Goal: Task Accomplishment & Management: Manage account settings

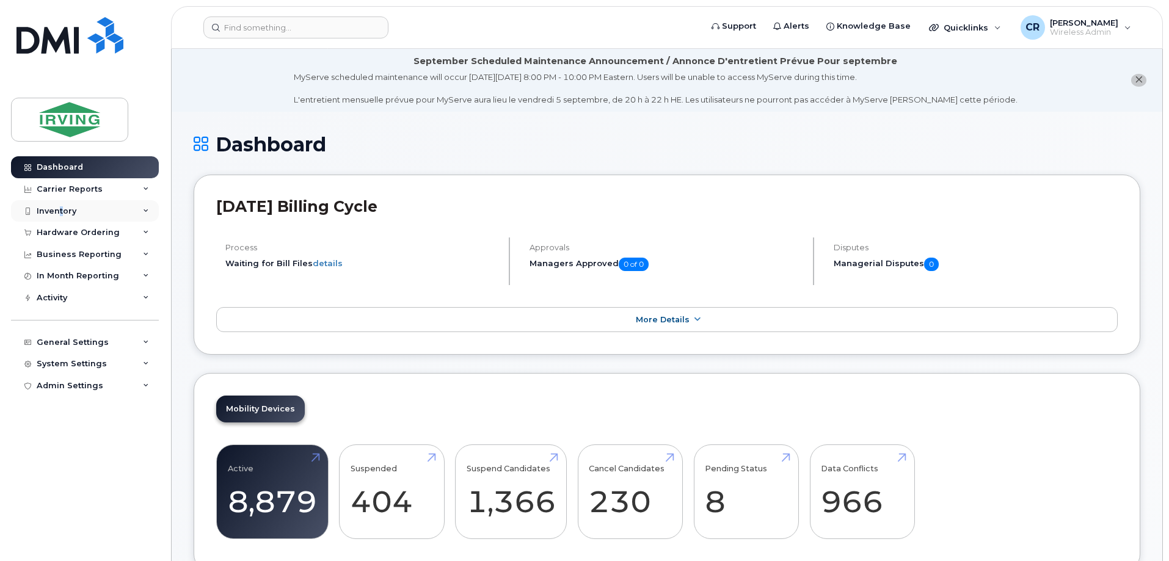
click at [60, 206] on div "Inventory" at bounding box center [57, 211] width 40 height 10
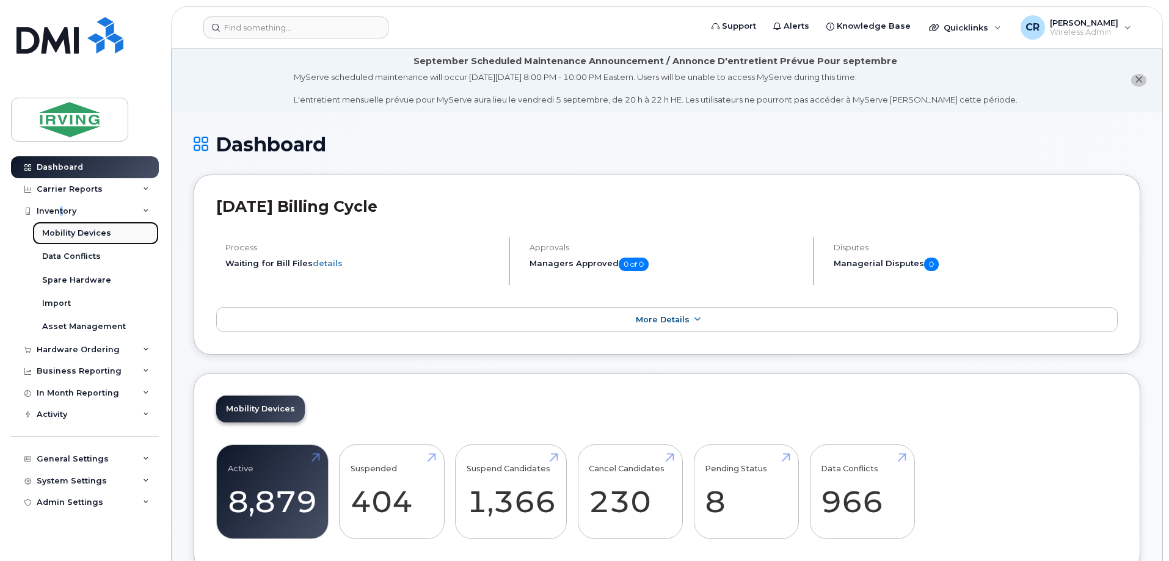
click at [63, 235] on div "Mobility Devices" at bounding box center [76, 233] width 69 height 11
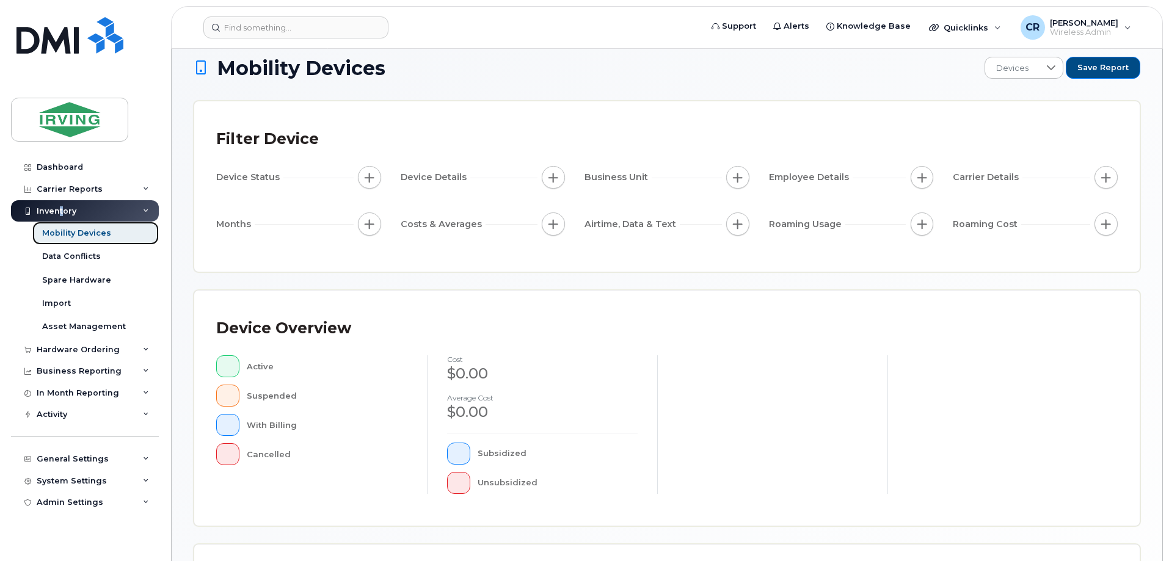
scroll to position [244, 0]
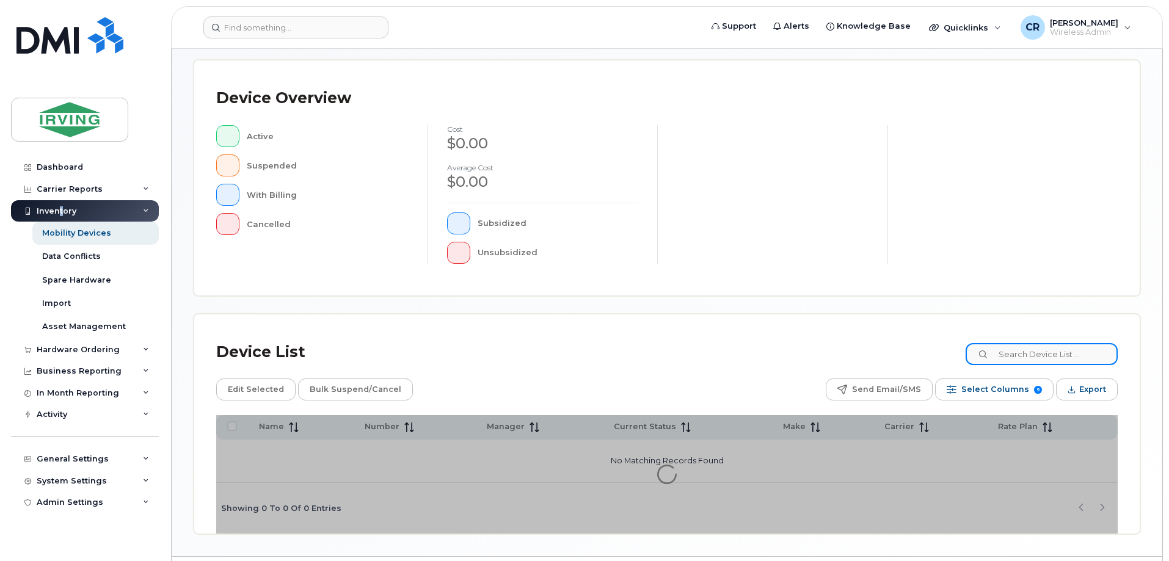
click at [1017, 355] on input at bounding box center [1041, 354] width 152 height 22
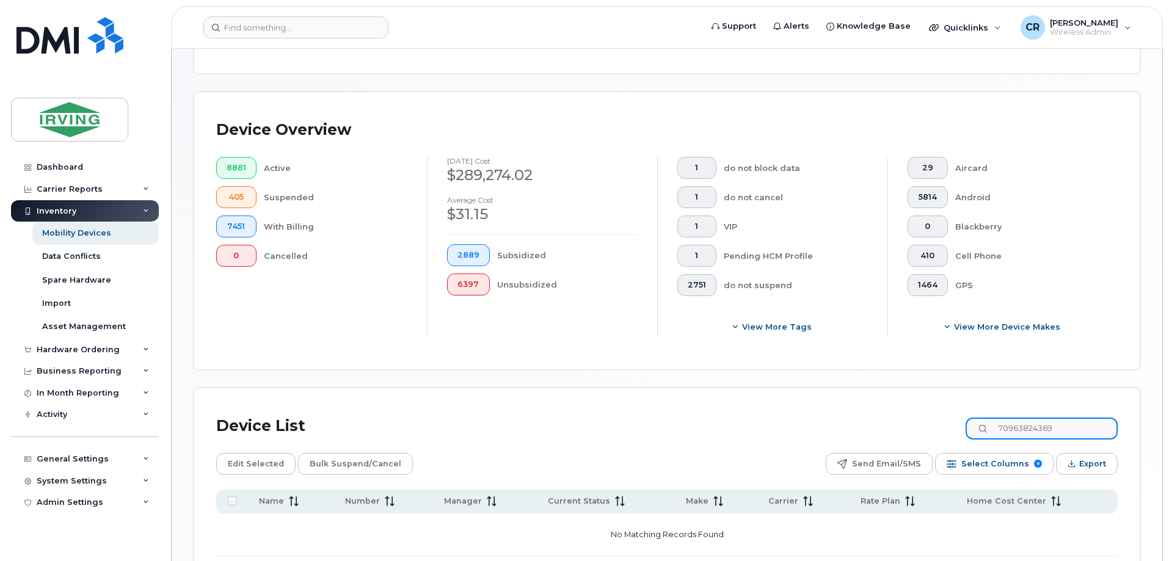
scroll to position [266, 0]
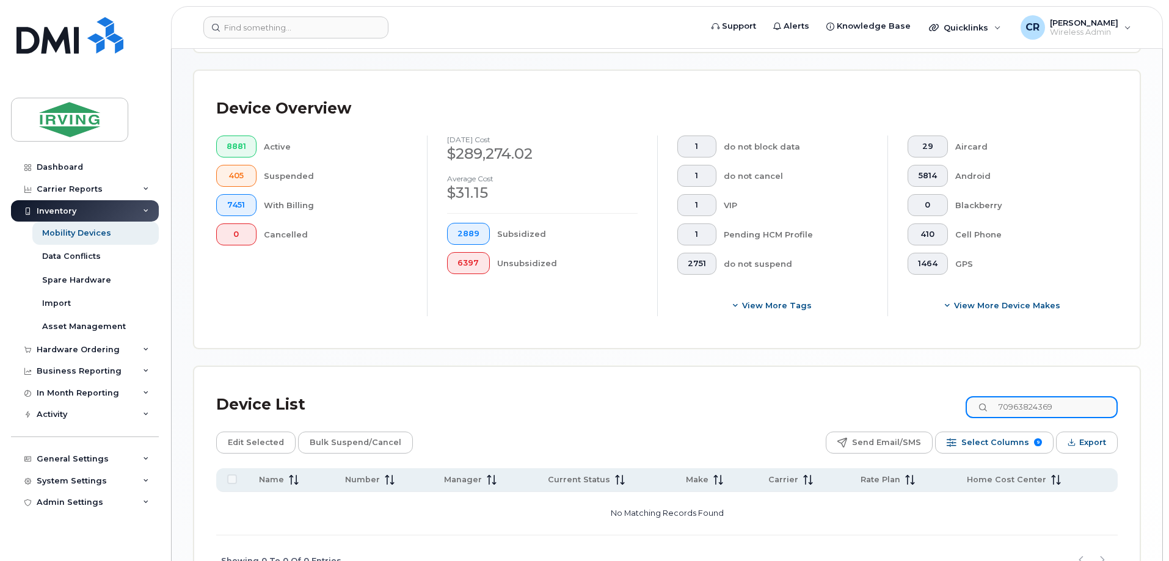
drag, startPoint x: 820, startPoint y: 380, endPoint x: 658, endPoint y: 361, distance: 163.0
click at [658, 367] on div "Device List 70963824369 Edit Selected Bulk Suspend/Cancel Send Email/SMS Select…" at bounding box center [666, 476] width 945 height 219
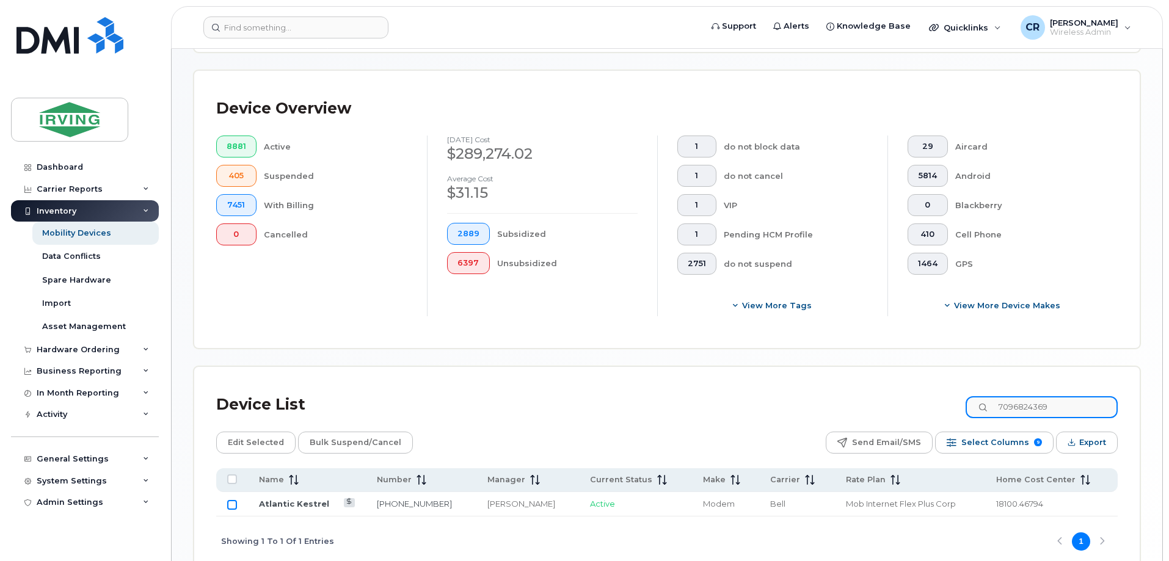
type input "7096824369"
click at [230, 500] on input "Row Unselected" at bounding box center [232, 505] width 10 height 10
checkbox input "true"
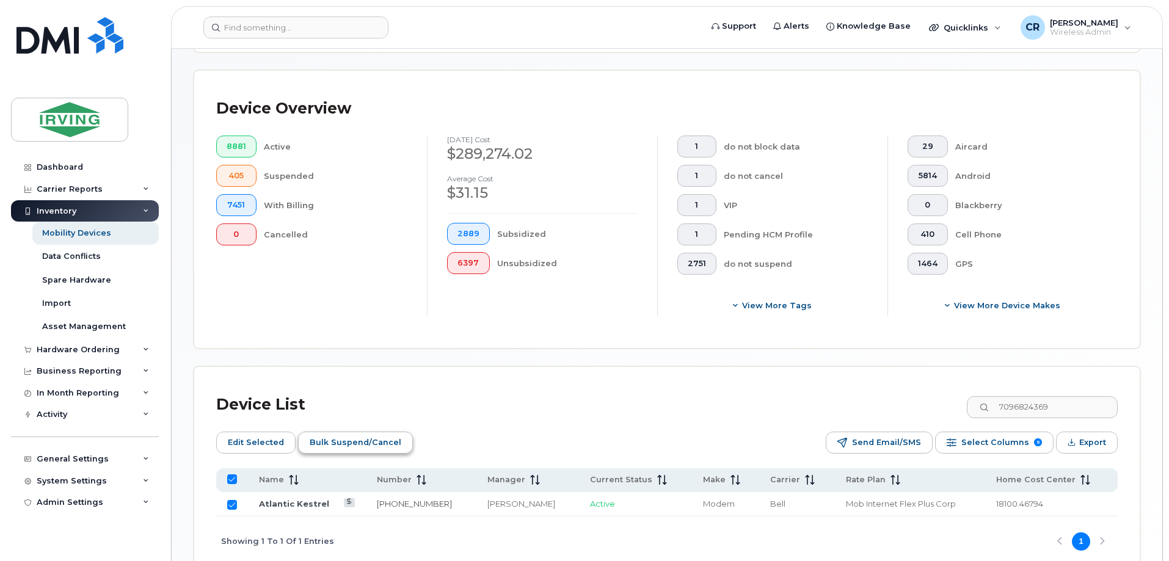
click at [318, 437] on span "Bulk Suspend/Cancel" at bounding box center [356, 443] width 92 height 18
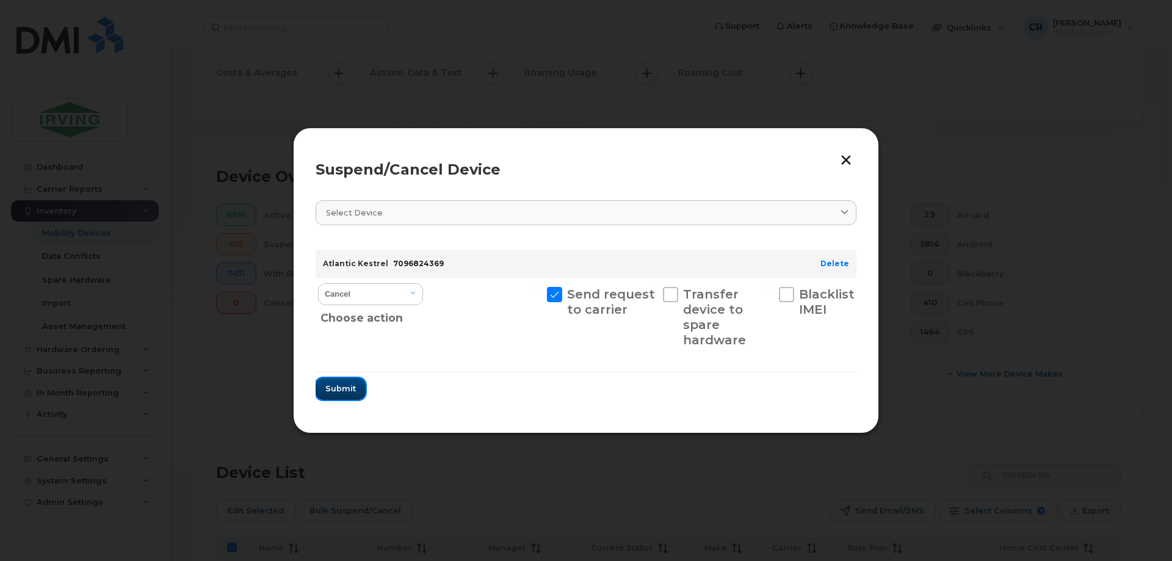
click at [325, 398] on button "Submit" at bounding box center [341, 389] width 50 height 22
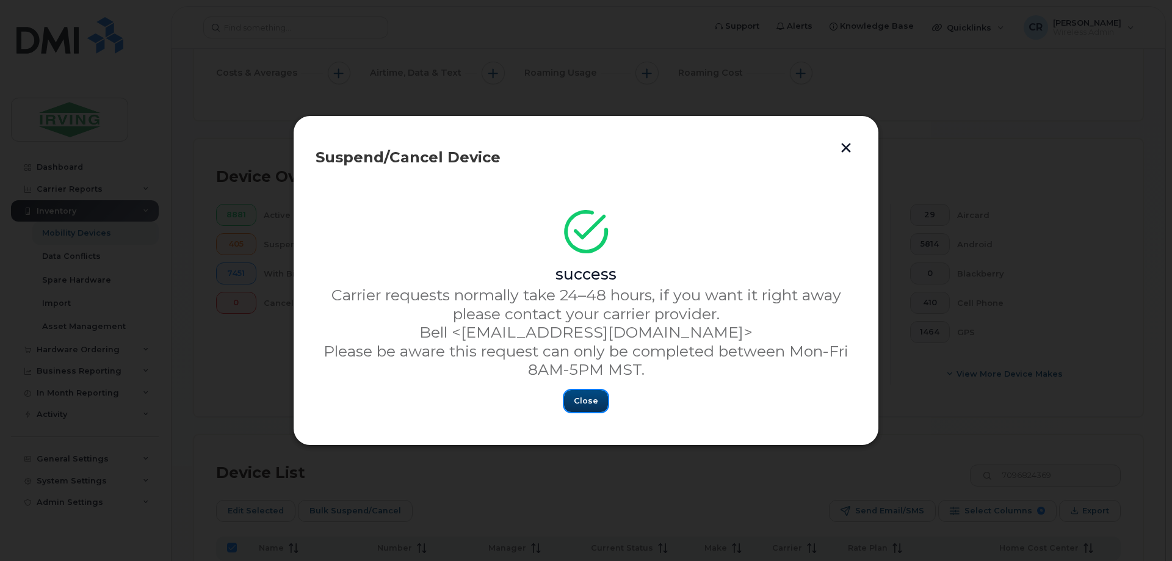
click at [578, 402] on span "Close" at bounding box center [586, 401] width 24 height 12
